Goal: Subscribe to service/newsletter

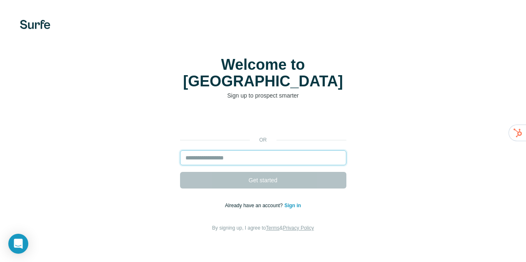
click at [180, 150] on input "email" at bounding box center [263, 157] width 166 height 15
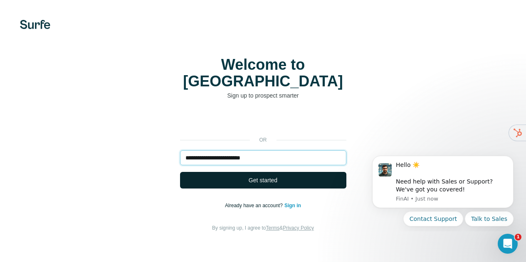
type input "**********"
click at [180, 172] on button "Get started" at bounding box center [263, 180] width 166 height 17
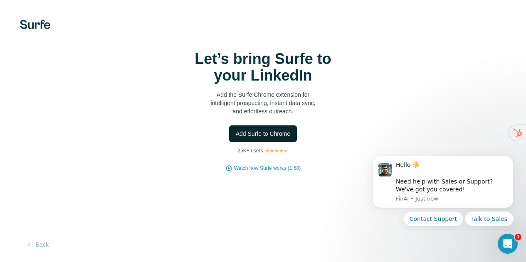
click at [236, 138] on span "Add Surfe to Chrome" at bounding box center [263, 134] width 55 height 8
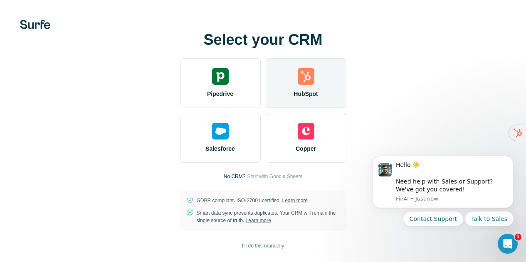
click at [297, 85] on img at bounding box center [305, 76] width 17 height 17
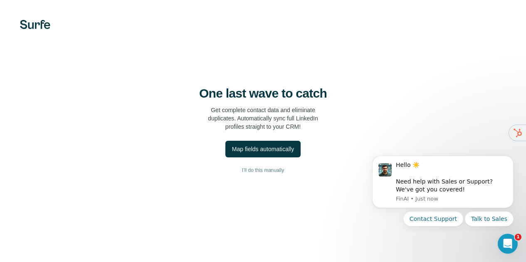
click at [0, 0] on video at bounding box center [0, 0] width 0 height 0
click at [232, 153] on div "Map fields automatically" at bounding box center [263, 149] width 62 height 8
